Goal: Complete application form

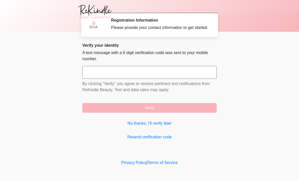
click at [98, 76] on input "text" at bounding box center [149, 72] width 134 height 13
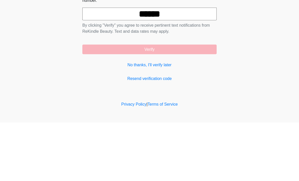
type input "******"
click at [117, 103] on button "Verify" at bounding box center [149, 108] width 134 height 10
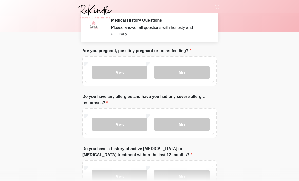
click at [180, 72] on label "No" at bounding box center [182, 72] width 56 height 13
click at [185, 128] on label "No" at bounding box center [182, 124] width 56 height 13
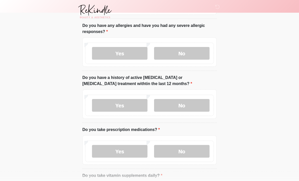
scroll to position [71, 0]
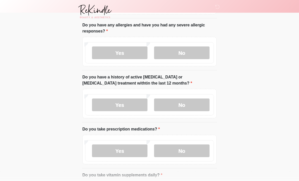
click at [191, 104] on label "No" at bounding box center [182, 105] width 56 height 13
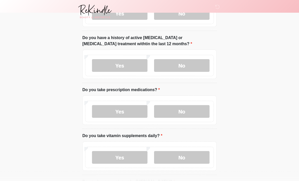
scroll to position [111, 0]
click at [127, 110] on label "Yes" at bounding box center [120, 111] width 56 height 13
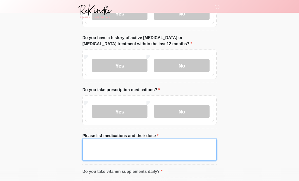
click at [188, 146] on textarea "Please list medications and their dose" at bounding box center [149, 150] width 134 height 22
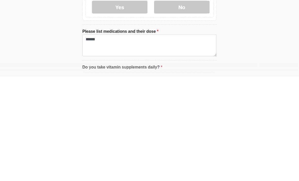
scroll to position [215, 0]
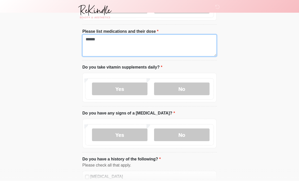
type textarea "******"
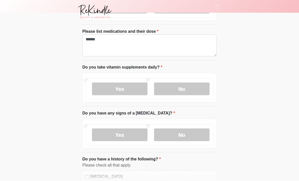
click at [194, 86] on label "No" at bounding box center [182, 88] width 56 height 13
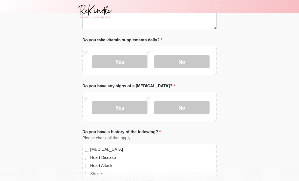
click at [199, 104] on label "No" at bounding box center [182, 107] width 56 height 13
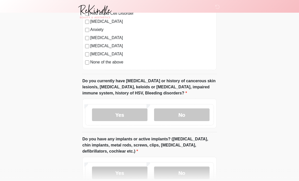
scroll to position [419, 0]
click at [202, 115] on label "No" at bounding box center [182, 114] width 56 height 13
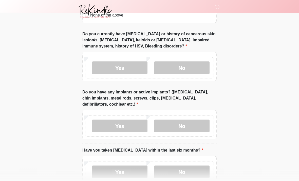
scroll to position [466, 0]
click at [200, 125] on label "No" at bounding box center [182, 125] width 56 height 13
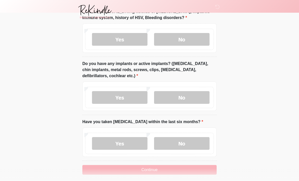
scroll to position [497, 0]
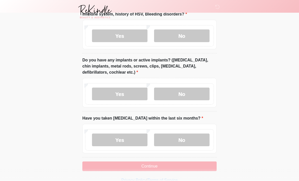
click at [192, 137] on label "No" at bounding box center [182, 139] width 56 height 13
click at [193, 164] on button "Continue" at bounding box center [149, 166] width 134 height 10
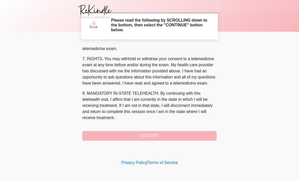
scroll to position [215, 0]
click at [188, 137] on button "I ACCEPT" at bounding box center [149, 136] width 134 height 10
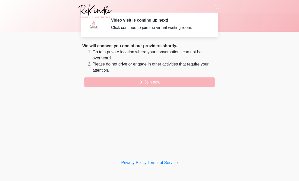
click at [193, 83] on button "Join now" at bounding box center [149, 82] width 130 height 10
